Goal: Information Seeking & Learning: Learn about a topic

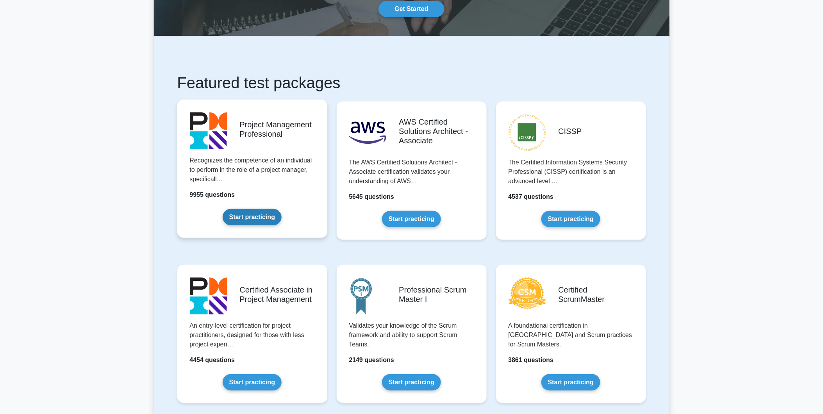
scroll to position [87, 0]
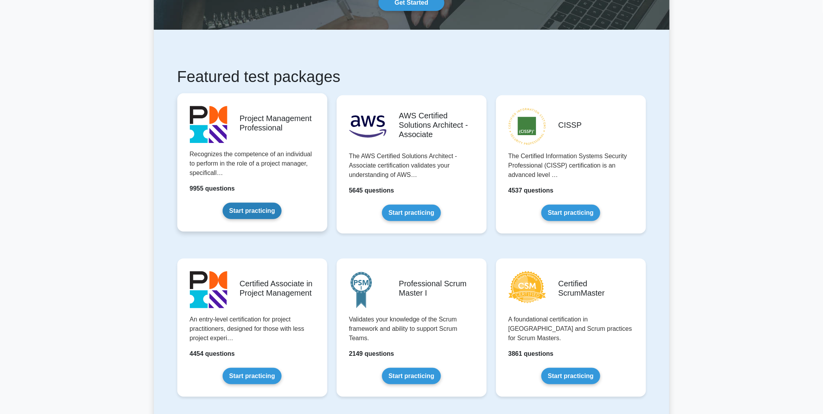
click at [239, 219] on link "Start practicing" at bounding box center [252, 211] width 59 height 16
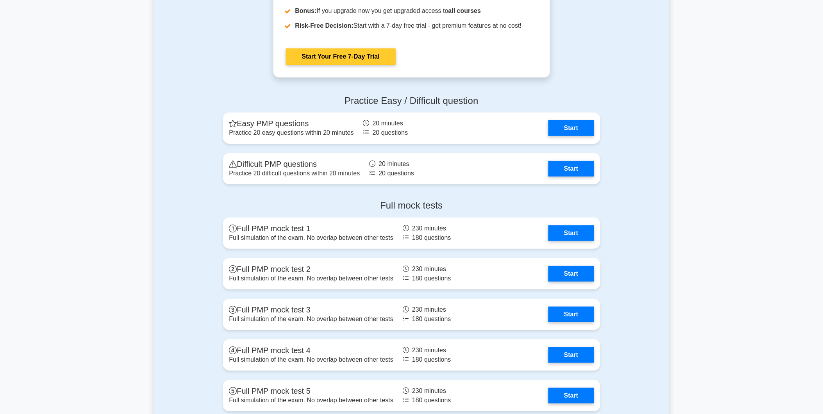
scroll to position [2125, 0]
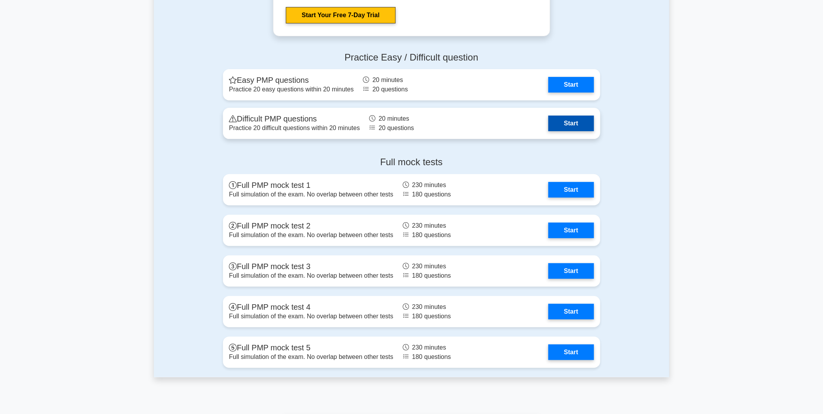
click at [575, 127] on link "Start" at bounding box center [570, 124] width 45 height 16
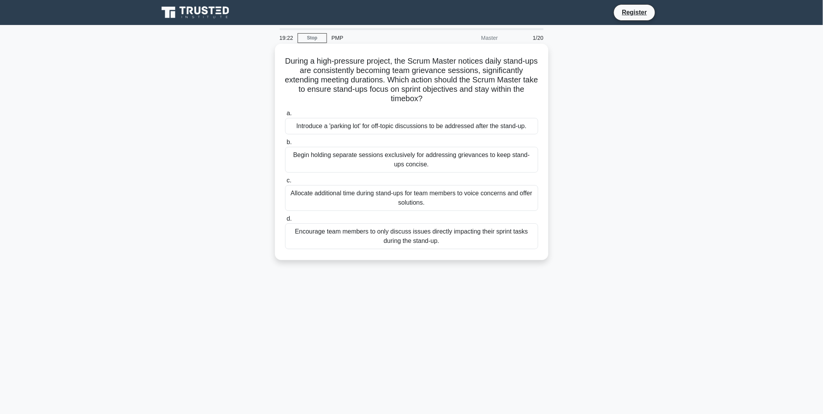
click at [353, 163] on div "Begin holding separate sessions exclusively for addressing grievances to keep s…" at bounding box center [411, 160] width 253 height 26
click at [285, 145] on input "b. Begin holding separate sessions exclusively for addressing grievances to kee…" at bounding box center [285, 142] width 0 height 5
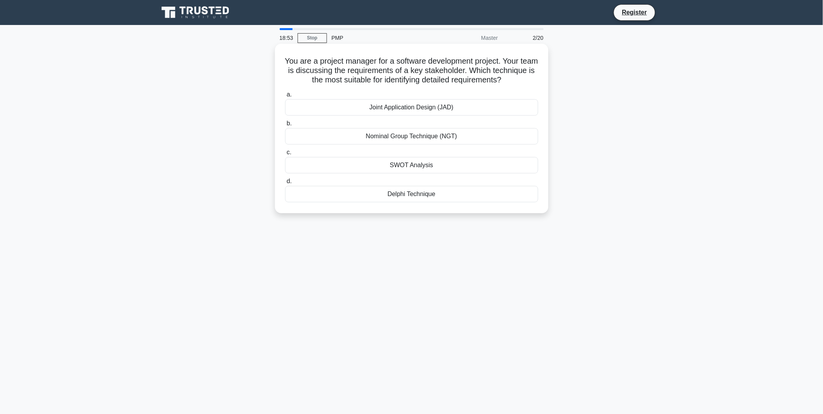
click at [386, 166] on div "SWOT Analysis" at bounding box center [411, 165] width 253 height 16
click at [285, 155] on input "c. SWOT Analysis" at bounding box center [285, 152] width 0 height 5
click at [343, 116] on div "work breakdown structure" at bounding box center [411, 107] width 253 height 16
click at [285, 97] on input "a. work breakdown structure" at bounding box center [285, 94] width 0 height 5
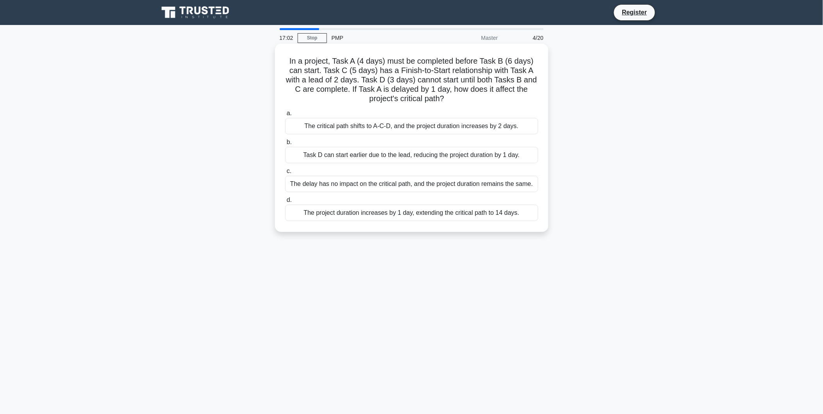
click at [379, 155] on div "Task D can start earlier due to the lead, reducing the project duration by 1 da…" at bounding box center [411, 155] width 253 height 16
click at [285, 145] on input "b. Task D can start earlier due to the lead, reducing the project duration by 1…" at bounding box center [285, 142] width 0 height 5
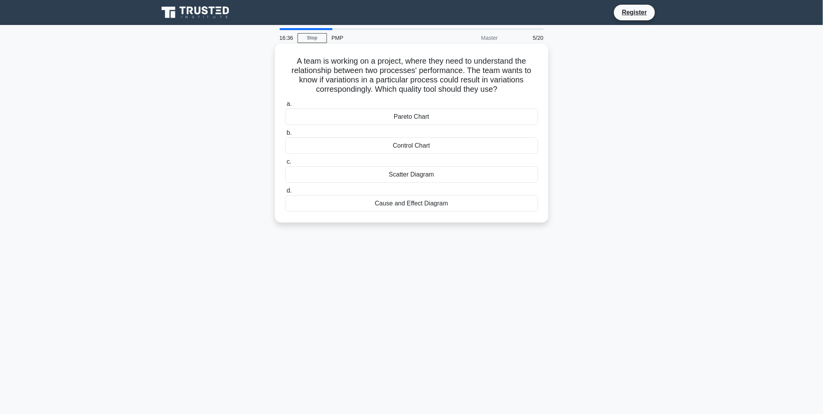
click at [384, 118] on div "Pareto Chart" at bounding box center [411, 117] width 253 height 16
click at [285, 107] on input "a. Pareto Chart" at bounding box center [285, 104] width 0 height 5
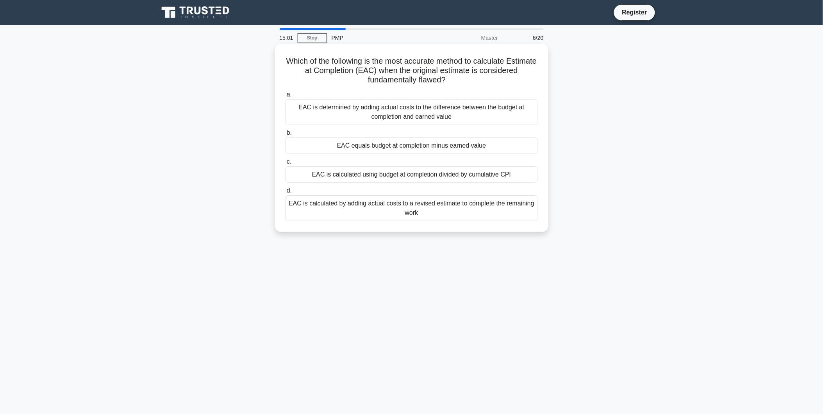
click at [402, 147] on div "EAC equals budget at completion minus earned value" at bounding box center [411, 145] width 253 height 16
click at [285, 135] on input "b. EAC equals budget at completion minus earned value" at bounding box center [285, 132] width 0 height 5
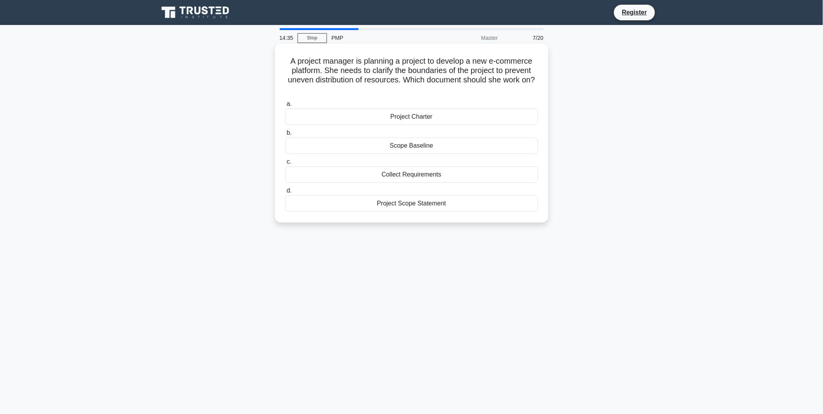
click at [383, 116] on div "Project Charter" at bounding box center [411, 117] width 253 height 16
click at [285, 107] on input "a. Project Charter" at bounding box center [285, 104] width 0 height 5
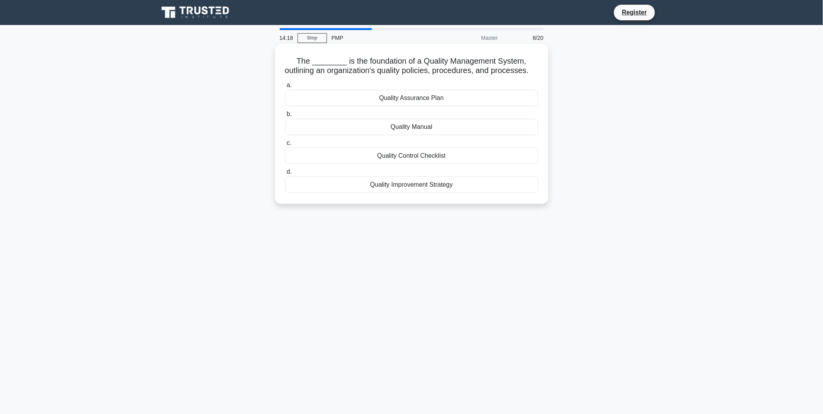
click at [386, 131] on div "Quality Manual" at bounding box center [411, 127] width 253 height 16
click at [285, 117] on input "b. Quality Manual" at bounding box center [285, 114] width 0 height 5
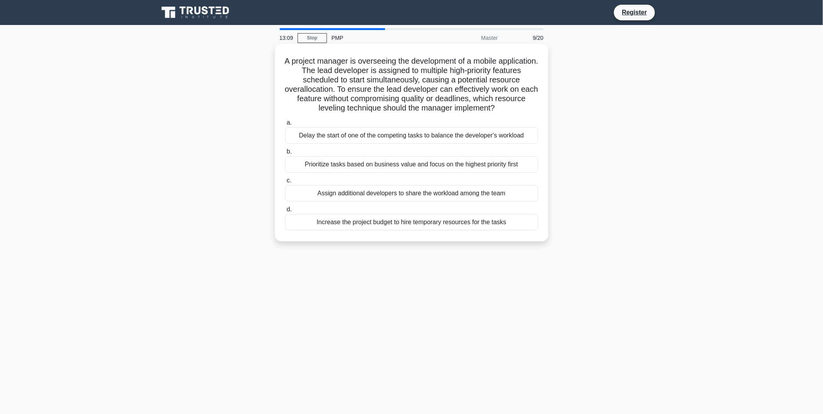
click at [383, 168] on div "Prioritize tasks based on business value and focus on the highest priority first" at bounding box center [411, 164] width 253 height 16
click at [285, 154] on input "b. Prioritize tasks based on business value and focus on the highest priority f…" at bounding box center [285, 151] width 0 height 5
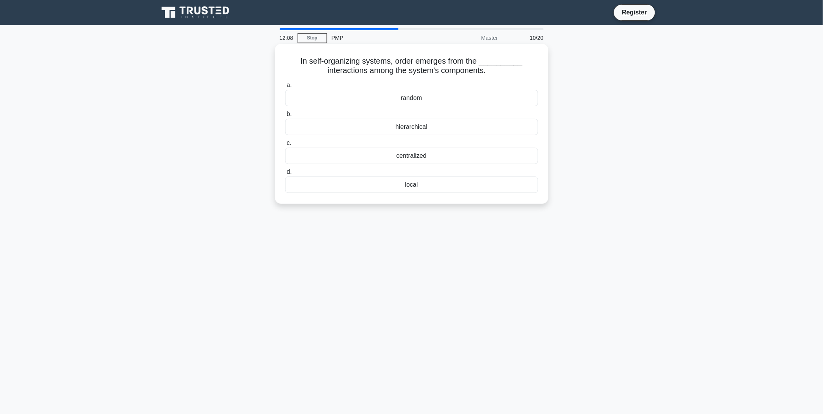
click at [416, 129] on div "hierarchical" at bounding box center [411, 127] width 253 height 16
click at [285, 117] on input "b. hierarchical" at bounding box center [285, 114] width 0 height 5
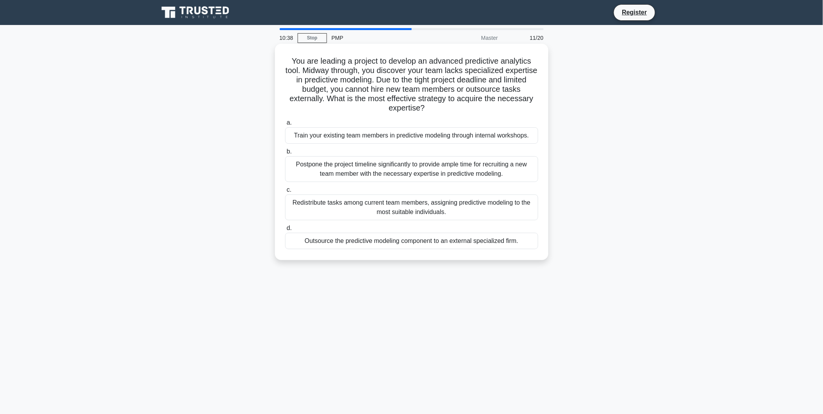
click at [371, 135] on div "Train your existing team members in predictive modeling through internal worksh…" at bounding box center [411, 135] width 253 height 16
click at [285, 125] on input "a. Train your existing team members in predictive modeling through internal wor…" at bounding box center [285, 122] width 0 height 5
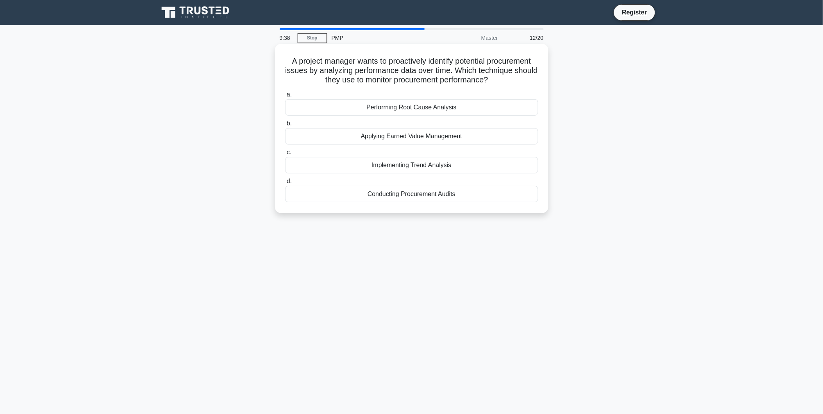
click at [445, 197] on div "Conducting Procurement Audits" at bounding box center [411, 194] width 253 height 16
click at [285, 184] on input "d. Conducting Procurement Audits" at bounding box center [285, 181] width 0 height 5
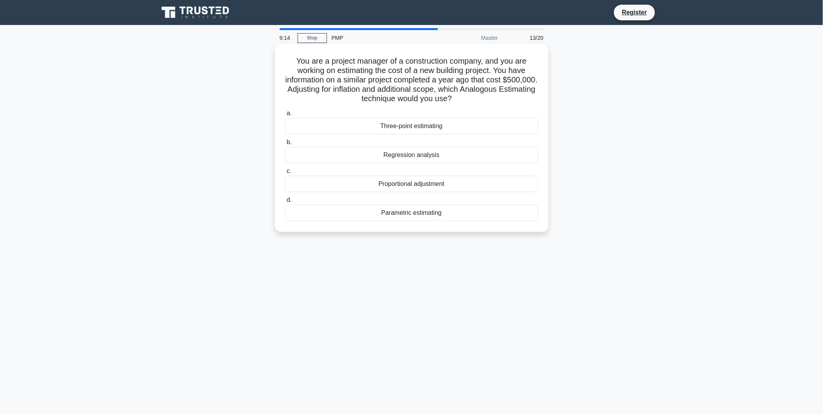
click at [408, 126] on div "Three-point estimating" at bounding box center [411, 126] width 253 height 16
click at [285, 116] on input "a. Three-point estimating" at bounding box center [285, 113] width 0 height 5
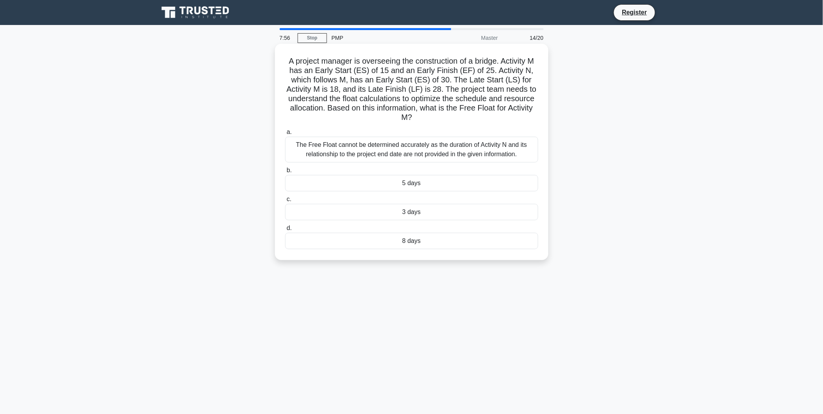
click at [416, 182] on div "5 days" at bounding box center [411, 183] width 253 height 16
click at [285, 173] on input "b. 5 days" at bounding box center [285, 170] width 0 height 5
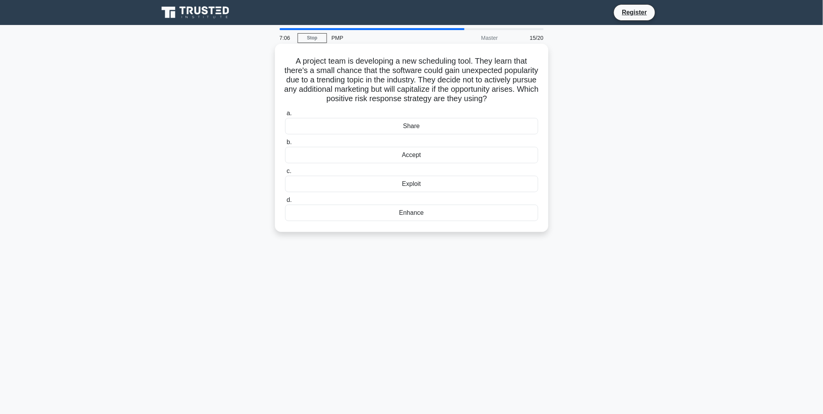
click at [407, 192] on div "Exploit" at bounding box center [411, 184] width 253 height 16
click at [285, 174] on input "c. Exploit" at bounding box center [285, 171] width 0 height 5
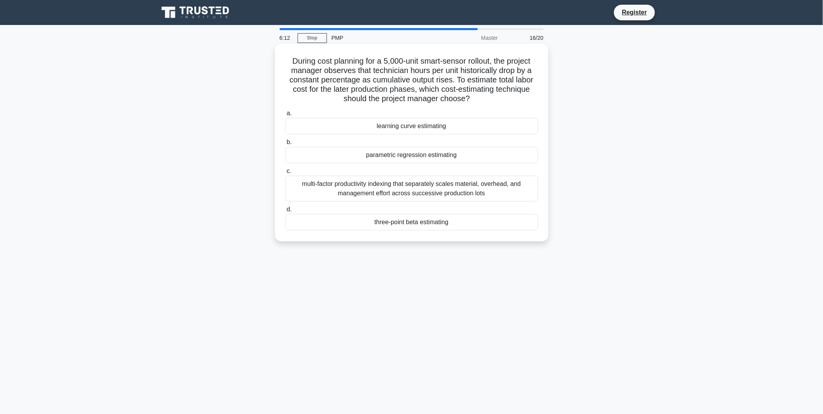
click at [435, 159] on div "parametric regression estimating" at bounding box center [411, 155] width 253 height 16
click at [285, 145] on input "b. parametric regression estimating" at bounding box center [285, 142] width 0 height 5
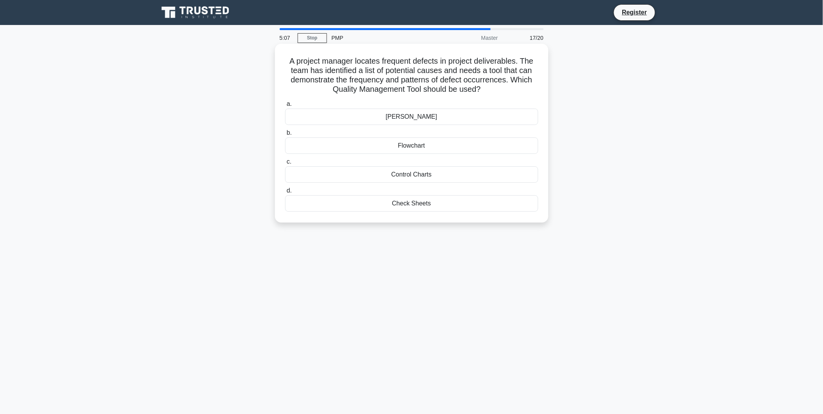
click at [395, 115] on div "[PERSON_NAME]" at bounding box center [411, 117] width 253 height 16
click at [285, 107] on input "a. Ishikawa Diagram" at bounding box center [285, 104] width 0 height 5
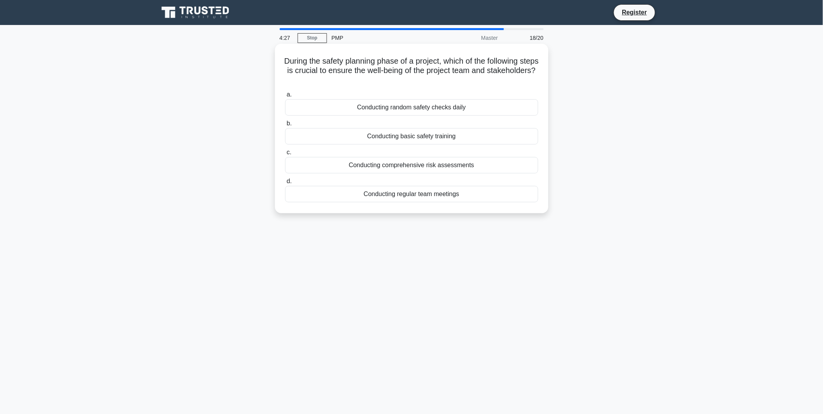
click at [386, 136] on div "Conducting basic safety training" at bounding box center [411, 136] width 253 height 16
click at [285, 126] on input "b. Conducting basic safety training" at bounding box center [285, 123] width 0 height 5
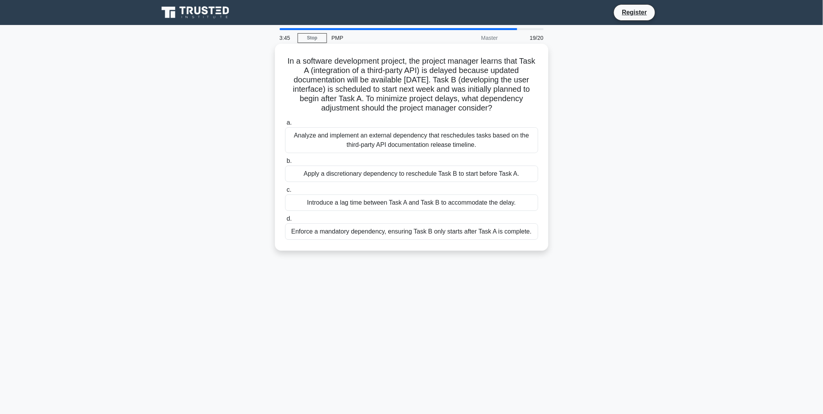
click at [397, 201] on div "Introduce a lag time between Task A and Task B to accommodate the delay." at bounding box center [411, 202] width 253 height 16
click at [285, 192] on input "c. Introduce a lag time between Task A and Task B to accommodate the delay." at bounding box center [285, 189] width 0 height 5
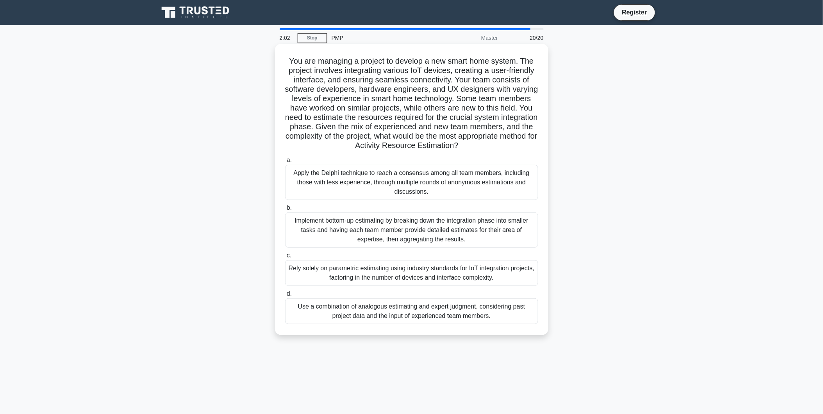
click at [417, 317] on div "Use a combination of analogous estimating and expert judgment, considering past…" at bounding box center [411, 311] width 253 height 26
click at [285, 296] on input "d. Use a combination of analogous estimating and expert judgment, considering p…" at bounding box center [285, 293] width 0 height 5
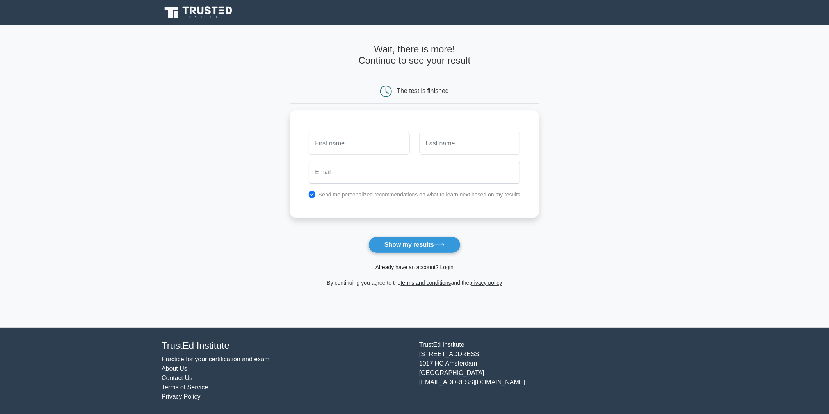
click at [394, 267] on link "Already have an account? Login" at bounding box center [415, 267] width 78 height 6
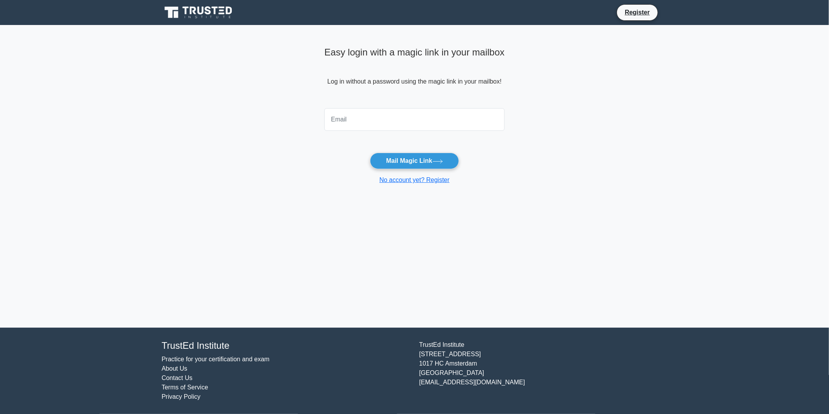
click at [341, 114] on input "email" at bounding box center [414, 119] width 180 height 23
type input "[EMAIL_ADDRESS][DOMAIN_NAME]"
click at [410, 159] on button "Mail Magic Link" at bounding box center [414, 161] width 89 height 16
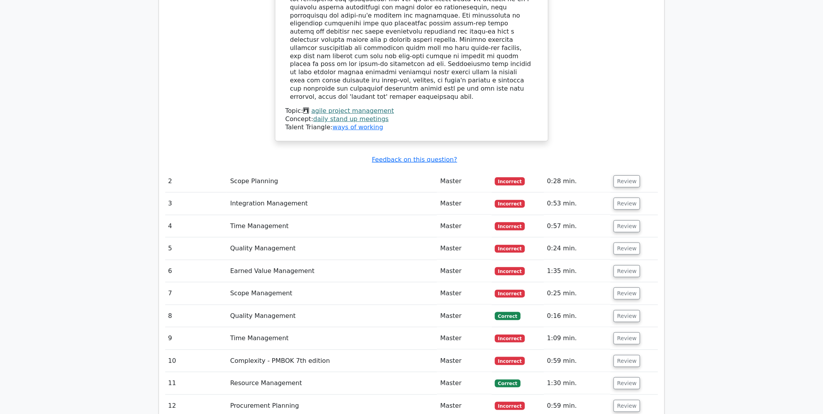
scroll to position [1127, 0]
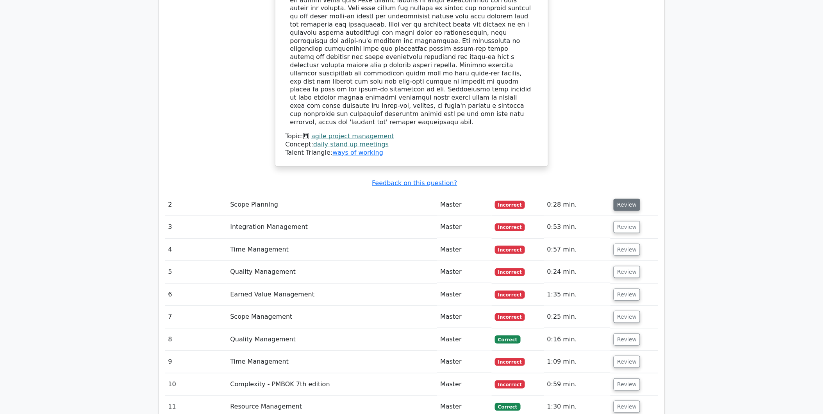
click at [622, 199] on button "Review" at bounding box center [626, 205] width 27 height 12
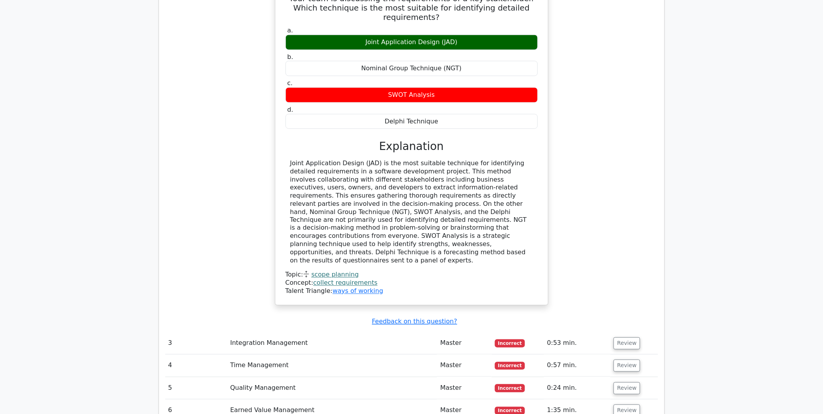
scroll to position [1431, 0]
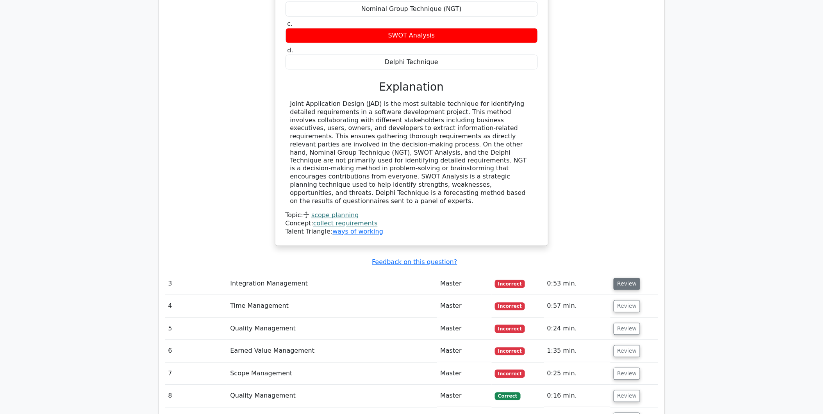
click at [622, 278] on button "Review" at bounding box center [626, 284] width 27 height 12
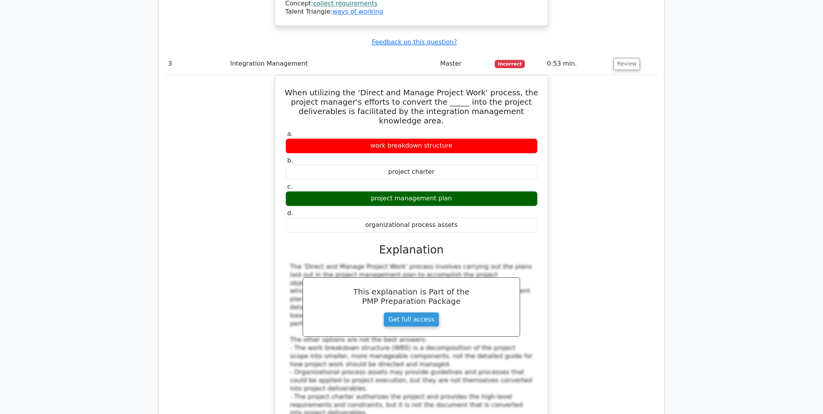
scroll to position [1822, 0]
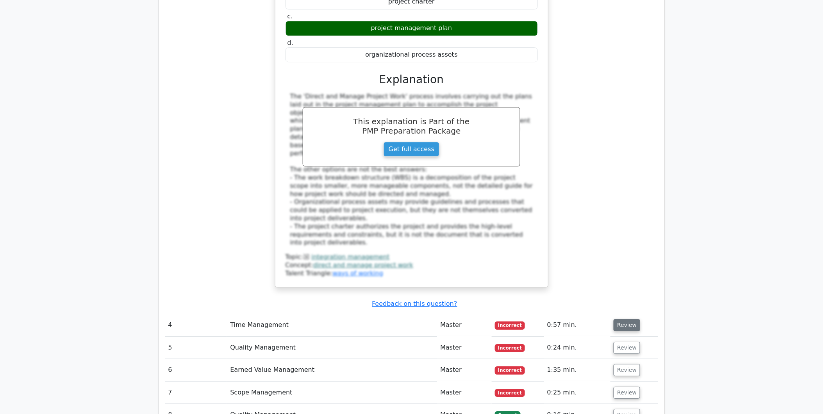
click at [625, 319] on button "Review" at bounding box center [626, 325] width 27 height 12
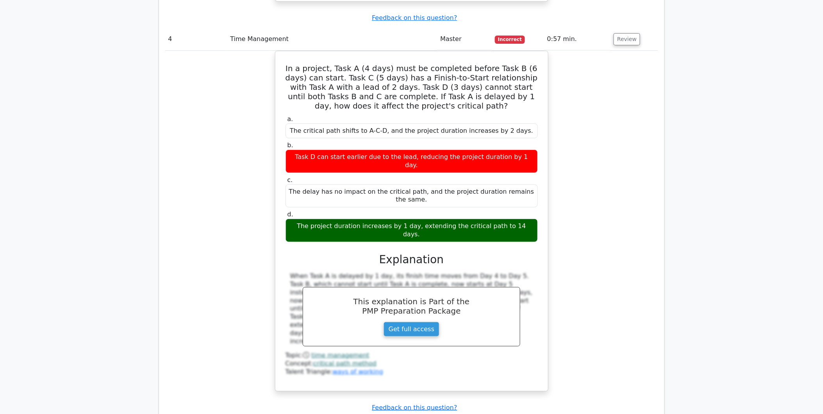
scroll to position [2125, 0]
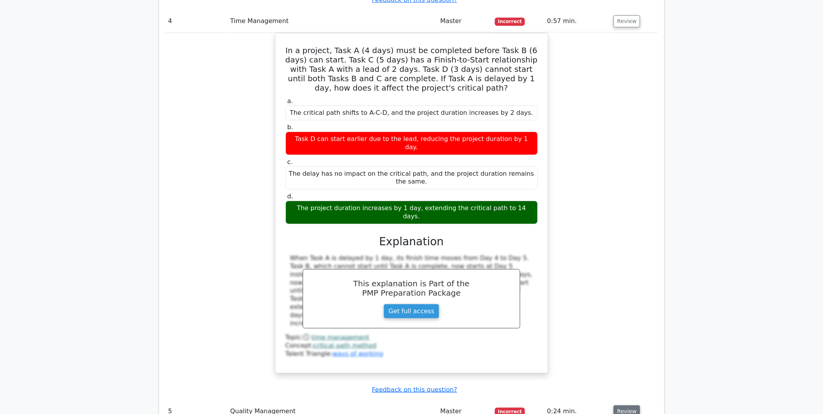
click at [626, 405] on button "Review" at bounding box center [626, 411] width 27 height 12
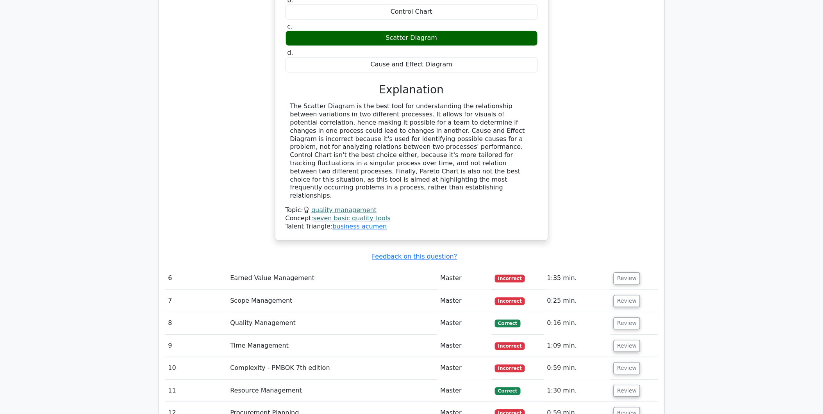
scroll to position [2646, 0]
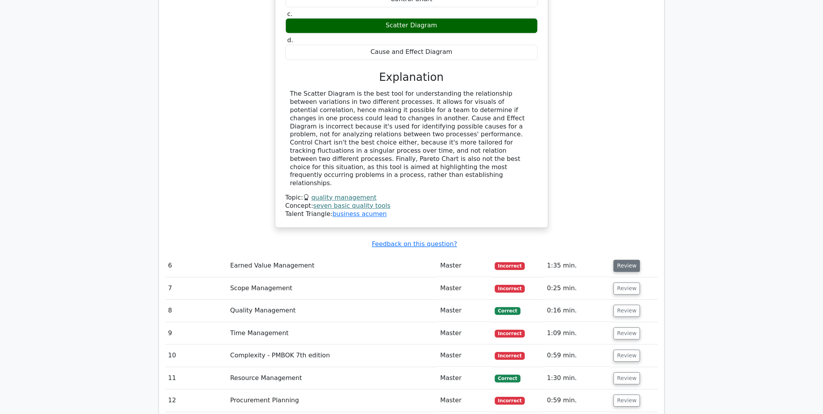
click at [613, 260] on button "Review" at bounding box center [626, 266] width 27 height 12
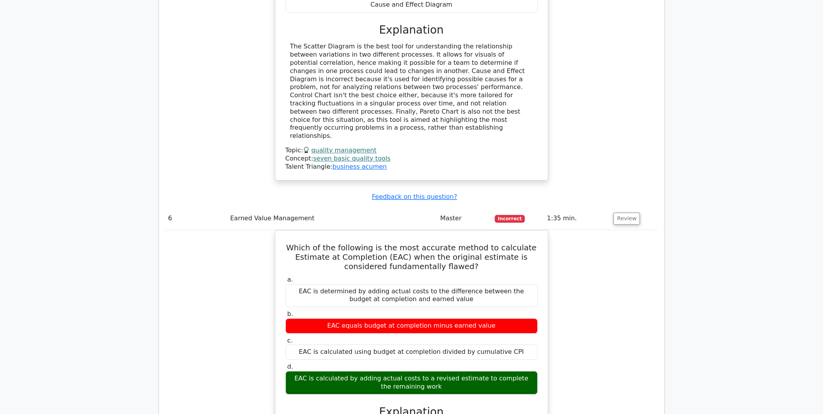
scroll to position [2863, 0]
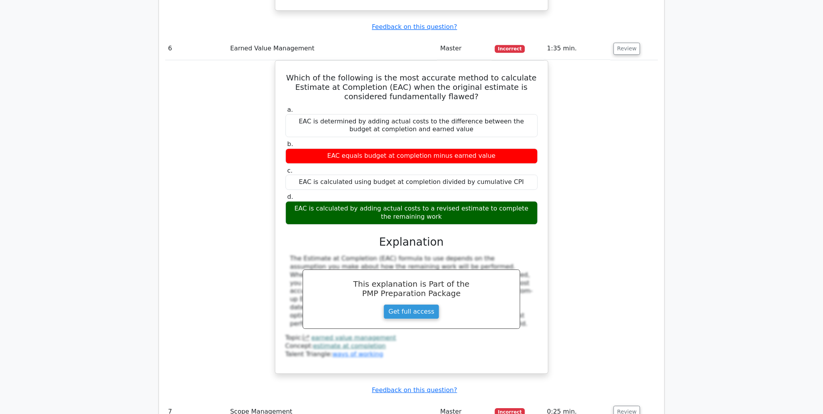
drag, startPoint x: 627, startPoint y: 283, endPoint x: 506, endPoint y: 245, distance: 126.4
click at [625, 406] on button "Review" at bounding box center [626, 412] width 27 height 12
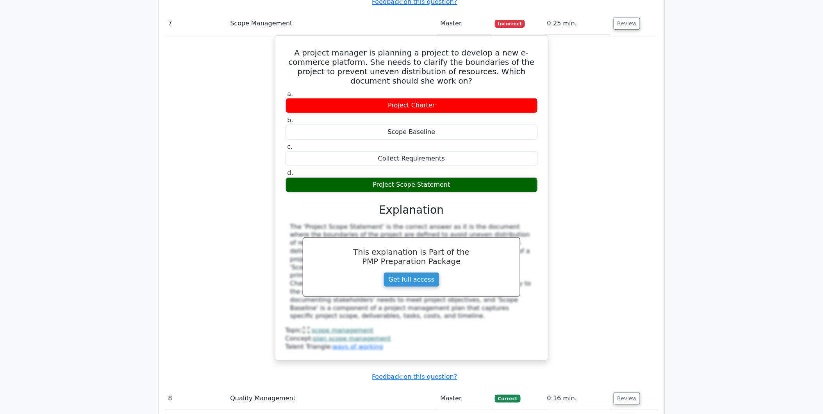
scroll to position [3253, 0]
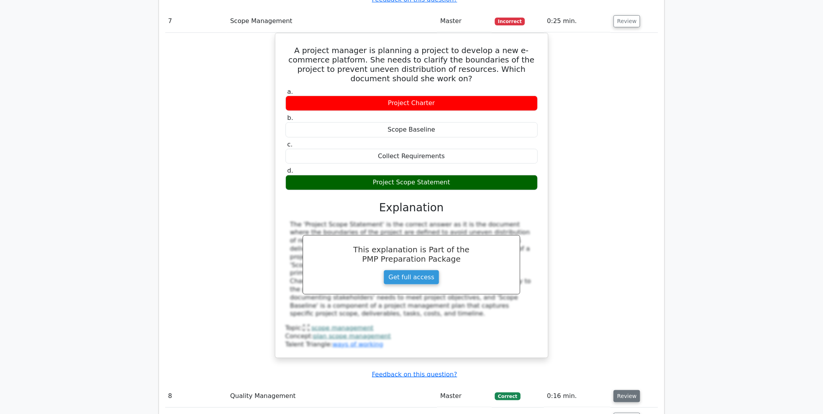
click at [618, 390] on button "Review" at bounding box center [626, 396] width 27 height 12
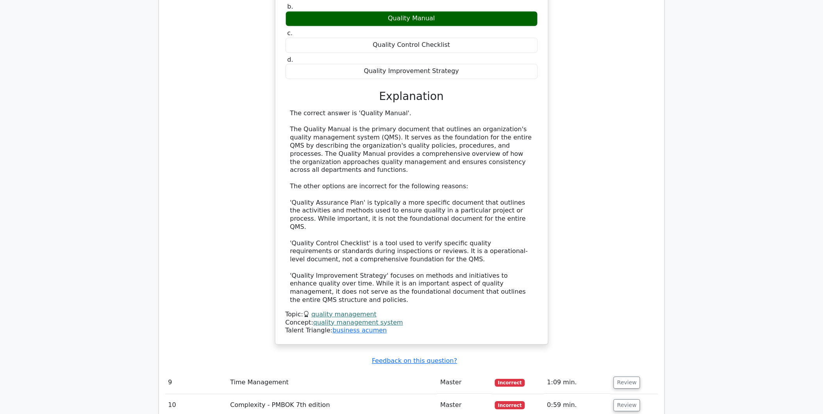
scroll to position [3687, 0]
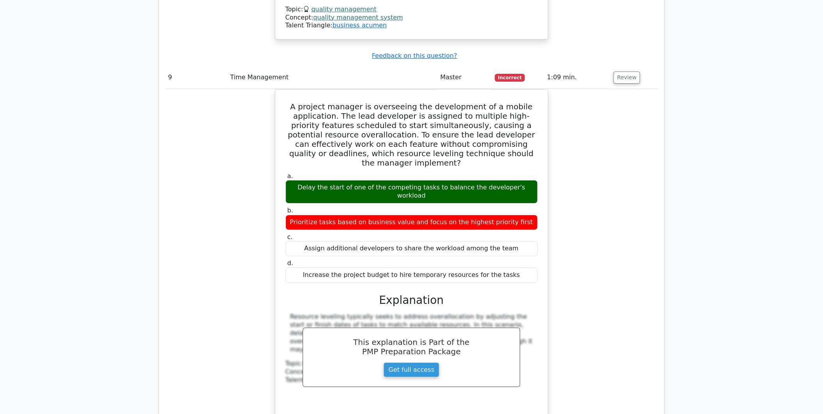
scroll to position [4077, 0]
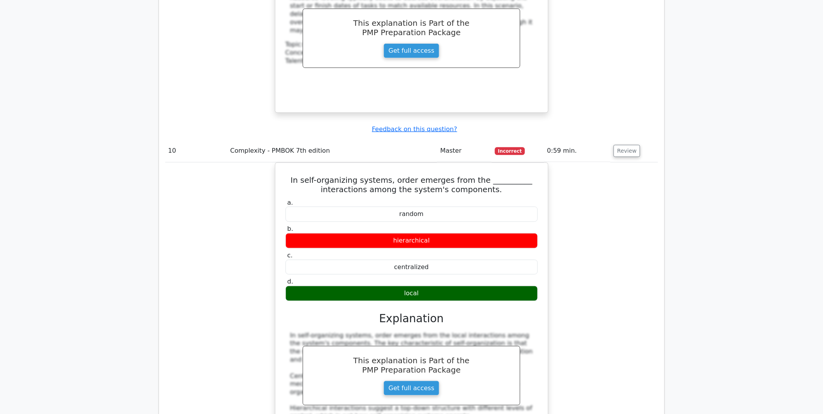
scroll to position [4381, 0]
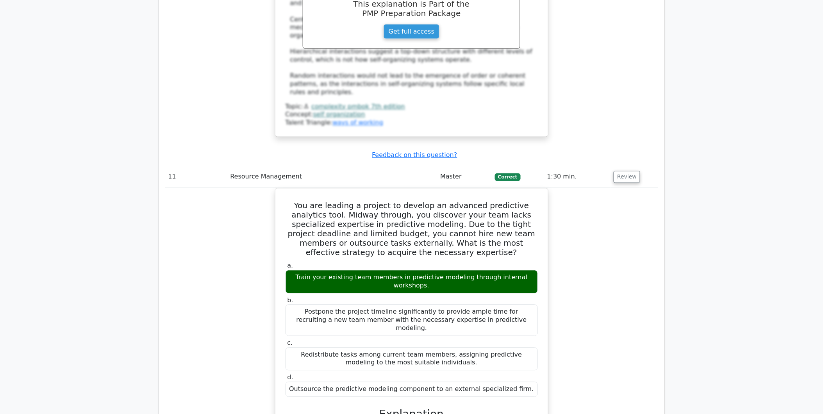
scroll to position [4815, 0]
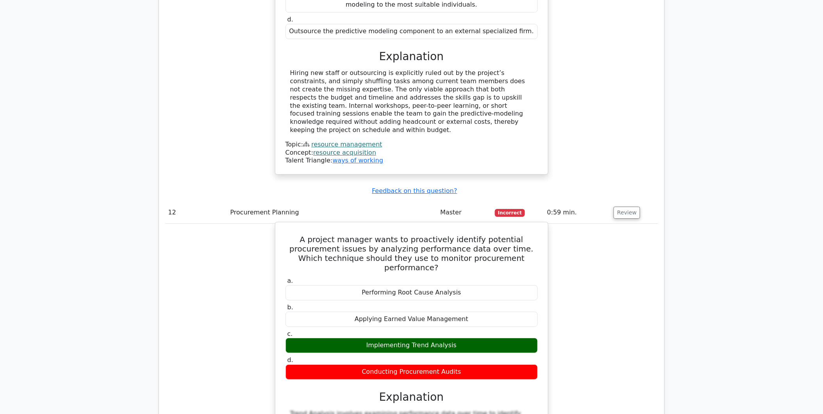
scroll to position [5118, 0]
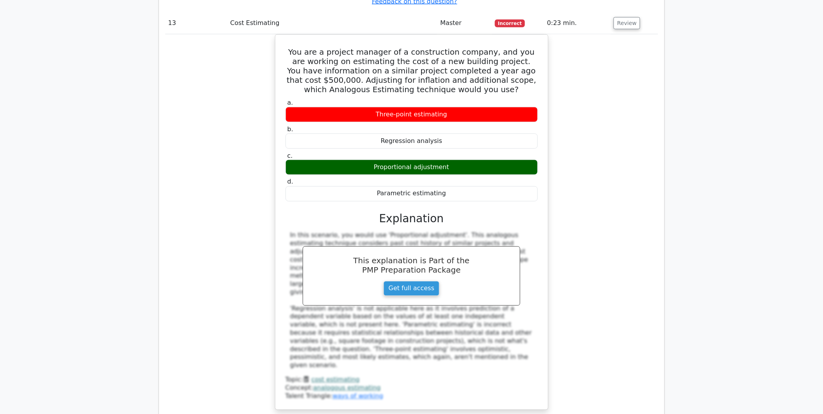
scroll to position [5639, 0]
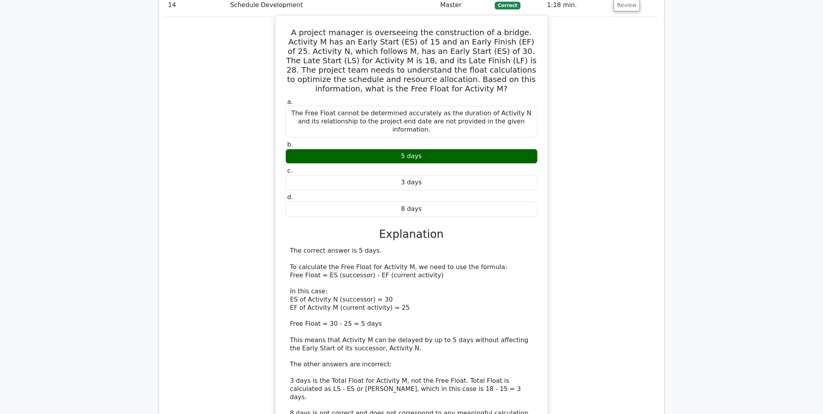
scroll to position [6082, 0]
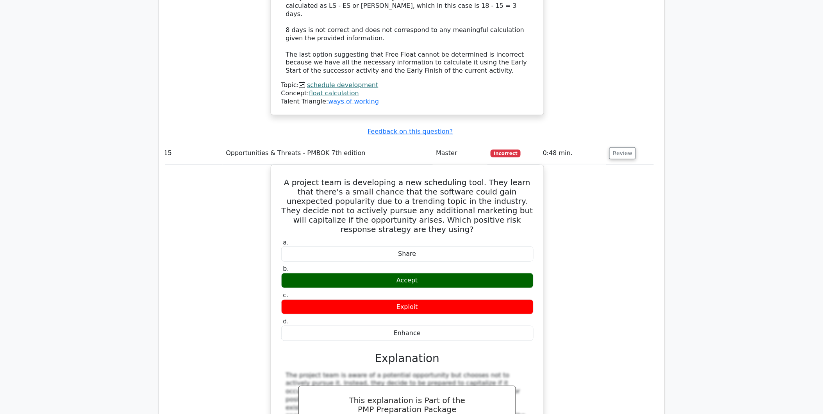
scroll to position [6470, 0]
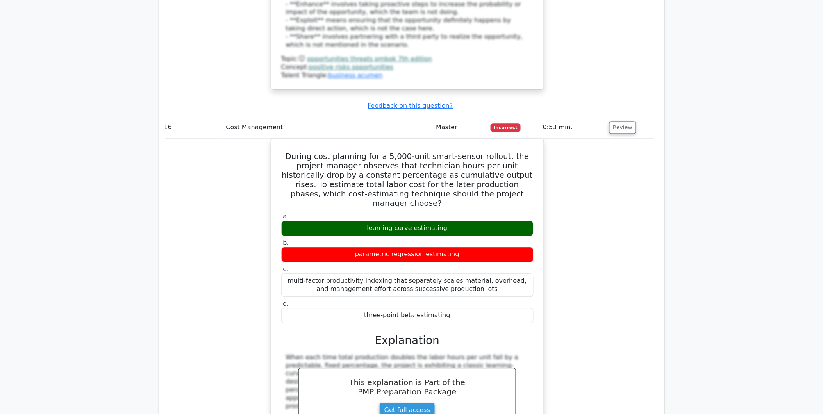
scroll to position [6947, 0]
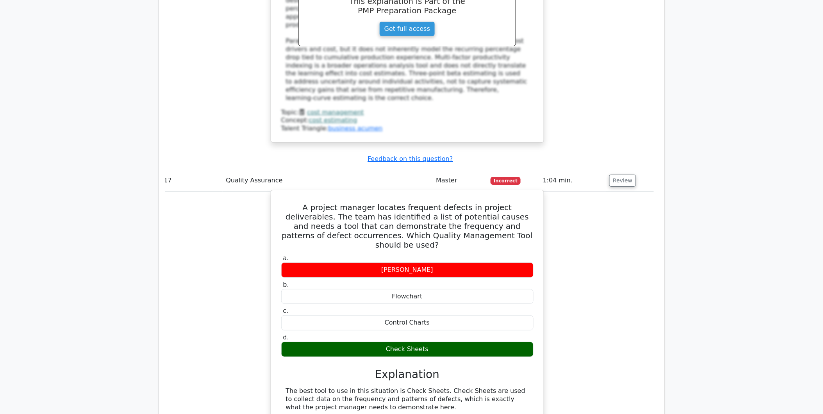
scroll to position [7300, 0]
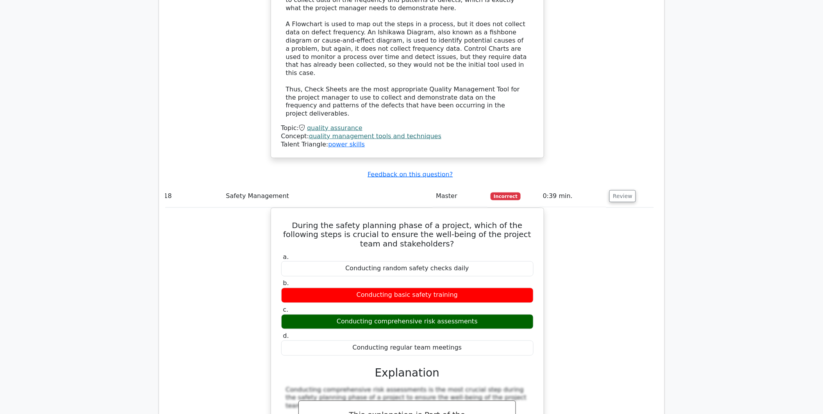
scroll to position [7700, 0]
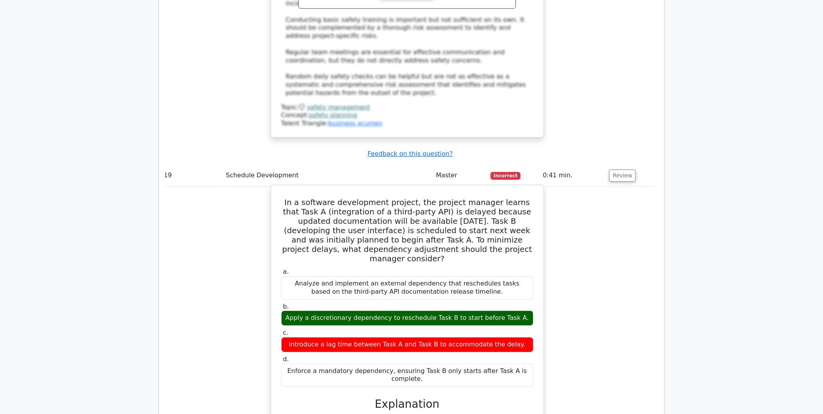
scroll to position [8154, 0]
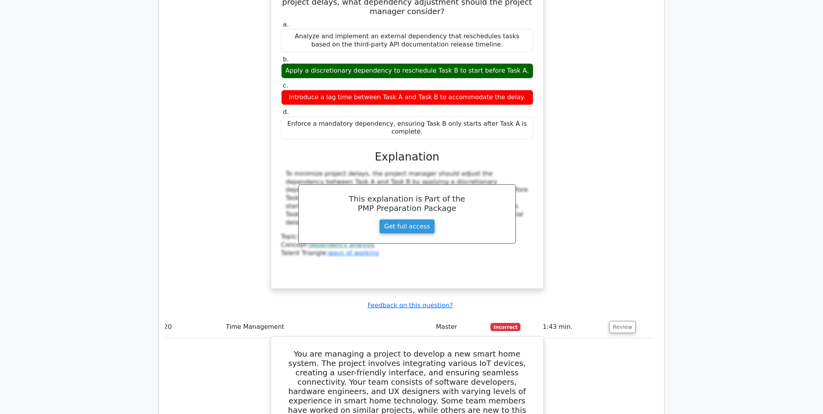
scroll to position [8403, 0]
